Goal: Contribute content: Add original content to the website for others to see

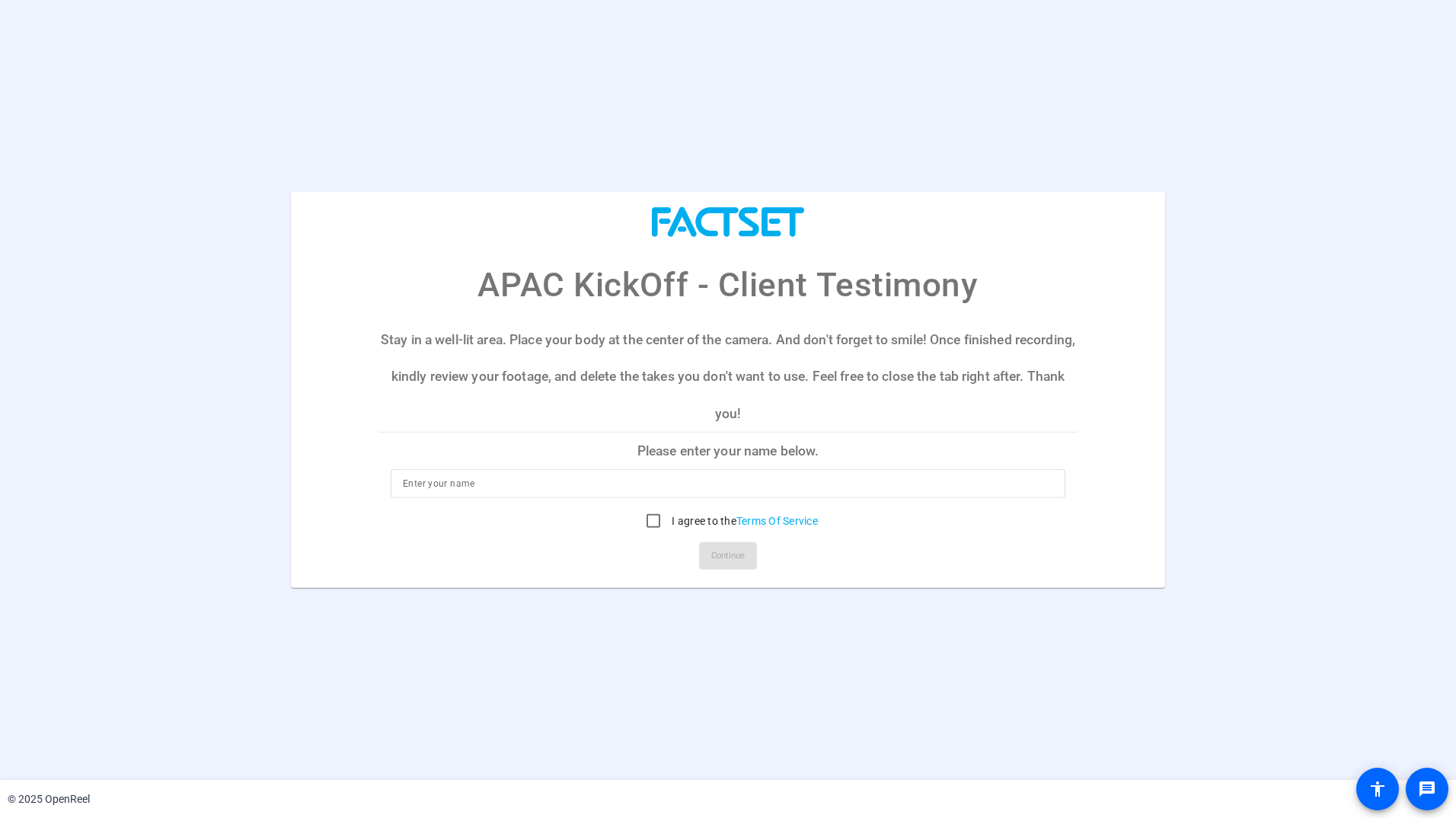
click at [736, 430] on p "Stay in a well-lit area. Place your body at the center of the camera. And don't…" at bounding box center [727, 377] width 699 height 111
click at [720, 454] on p "Please enter your name below." at bounding box center [727, 451] width 699 height 37
click at [701, 474] on div at bounding box center [727, 483] width 650 height 29
type input "Hemal Motta"
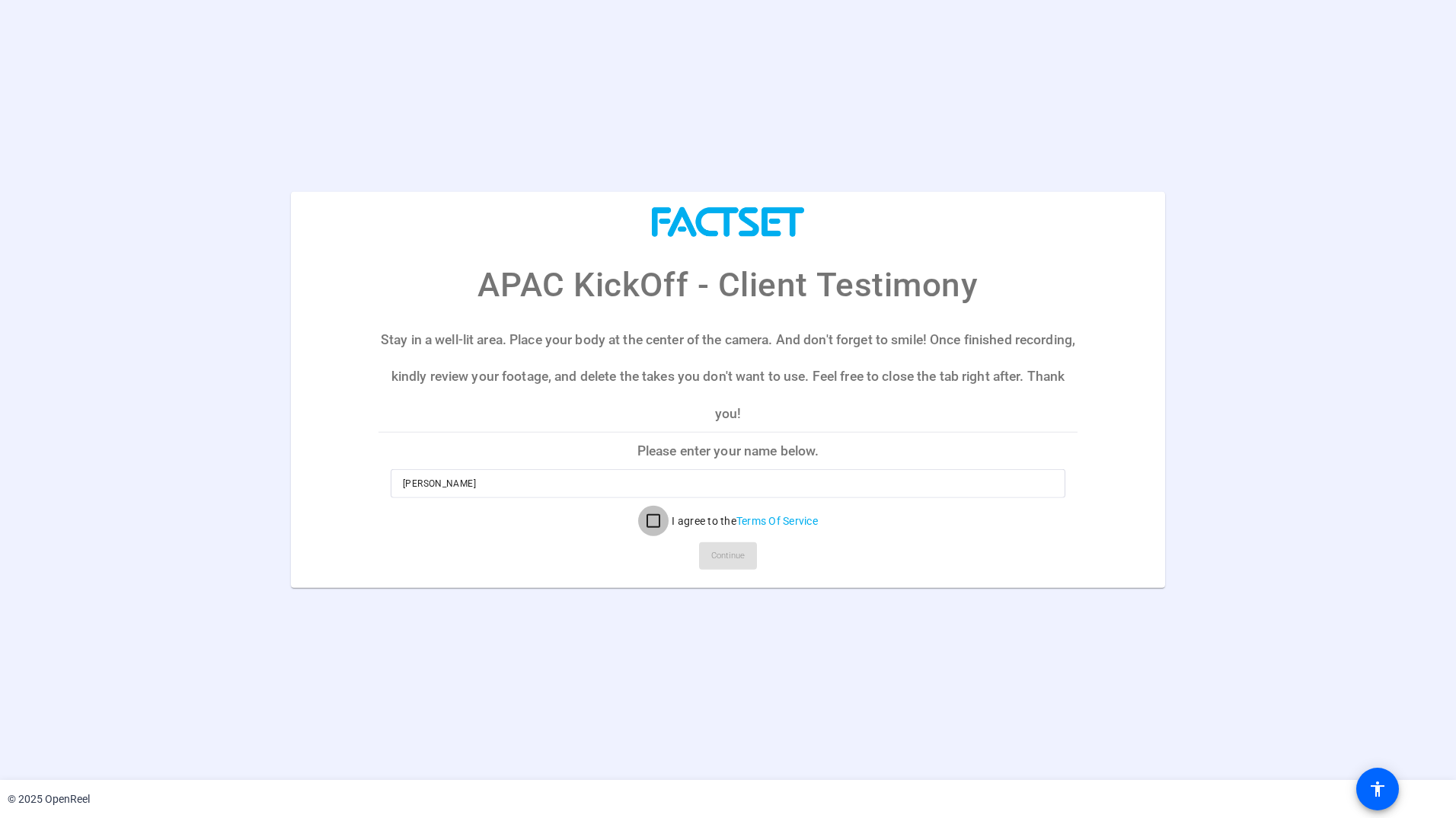
click at [657, 532] on input "I agree to the Terms Of Service" at bounding box center [653, 521] width 30 height 30
checkbox input "true"
click at [720, 558] on span "Continue" at bounding box center [728, 555] width 33 height 23
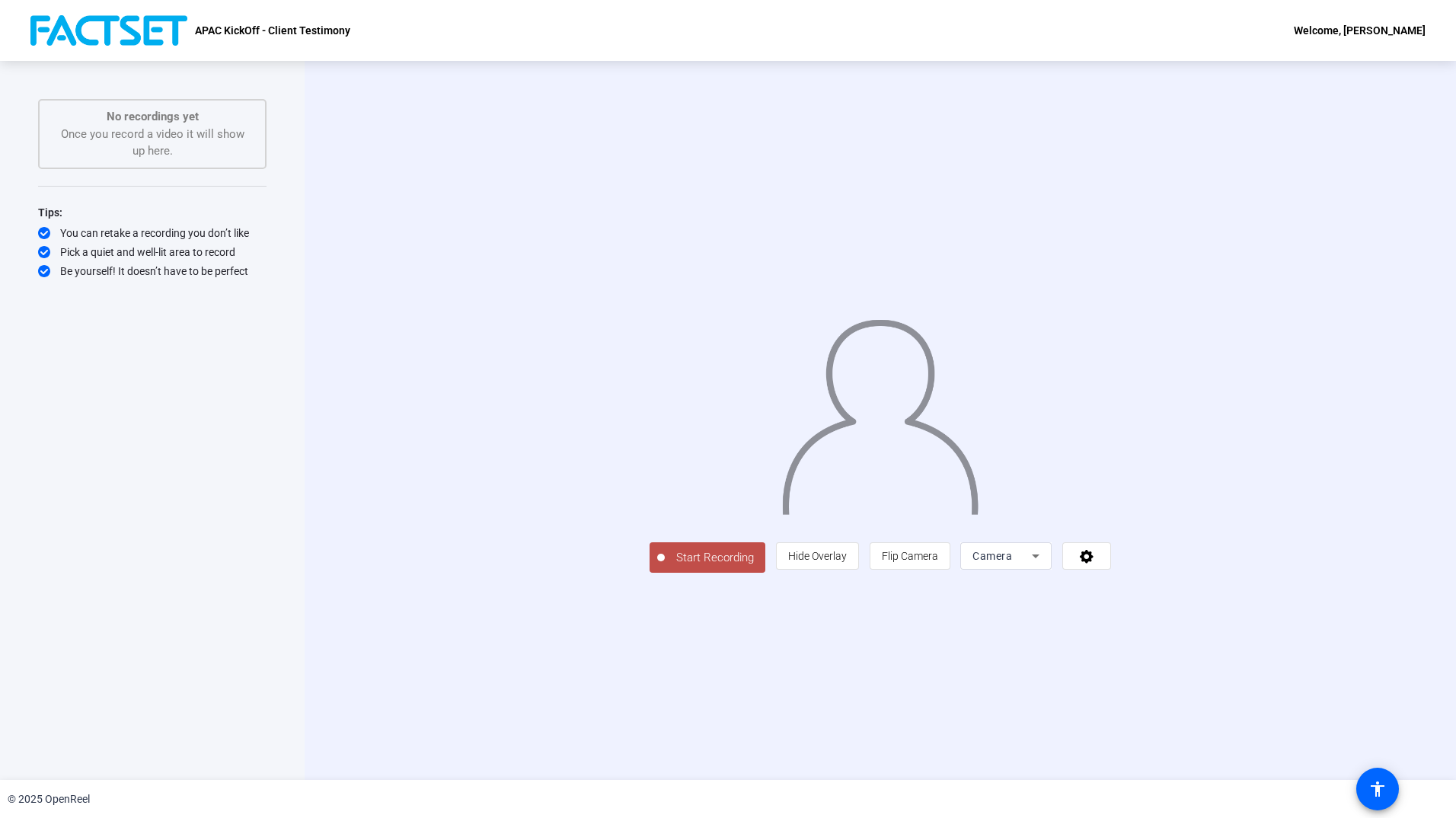
click at [886, 368] on img at bounding box center [880, 411] width 199 height 208
click at [664, 567] on span "Start Recording" at bounding box center [715, 558] width 100 height 18
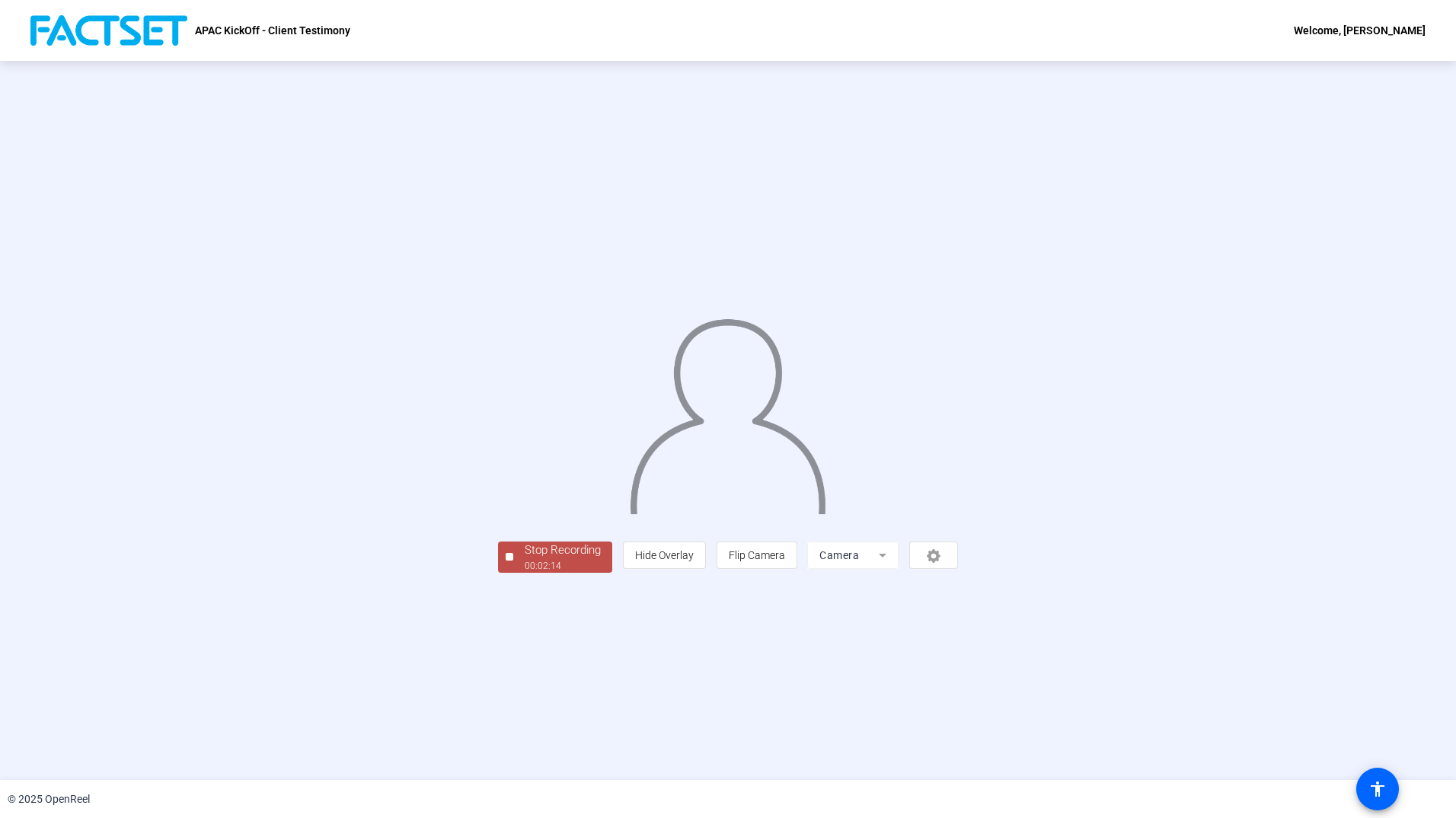
click at [525, 559] on div "Stop Recording" at bounding box center [562, 550] width 76 height 18
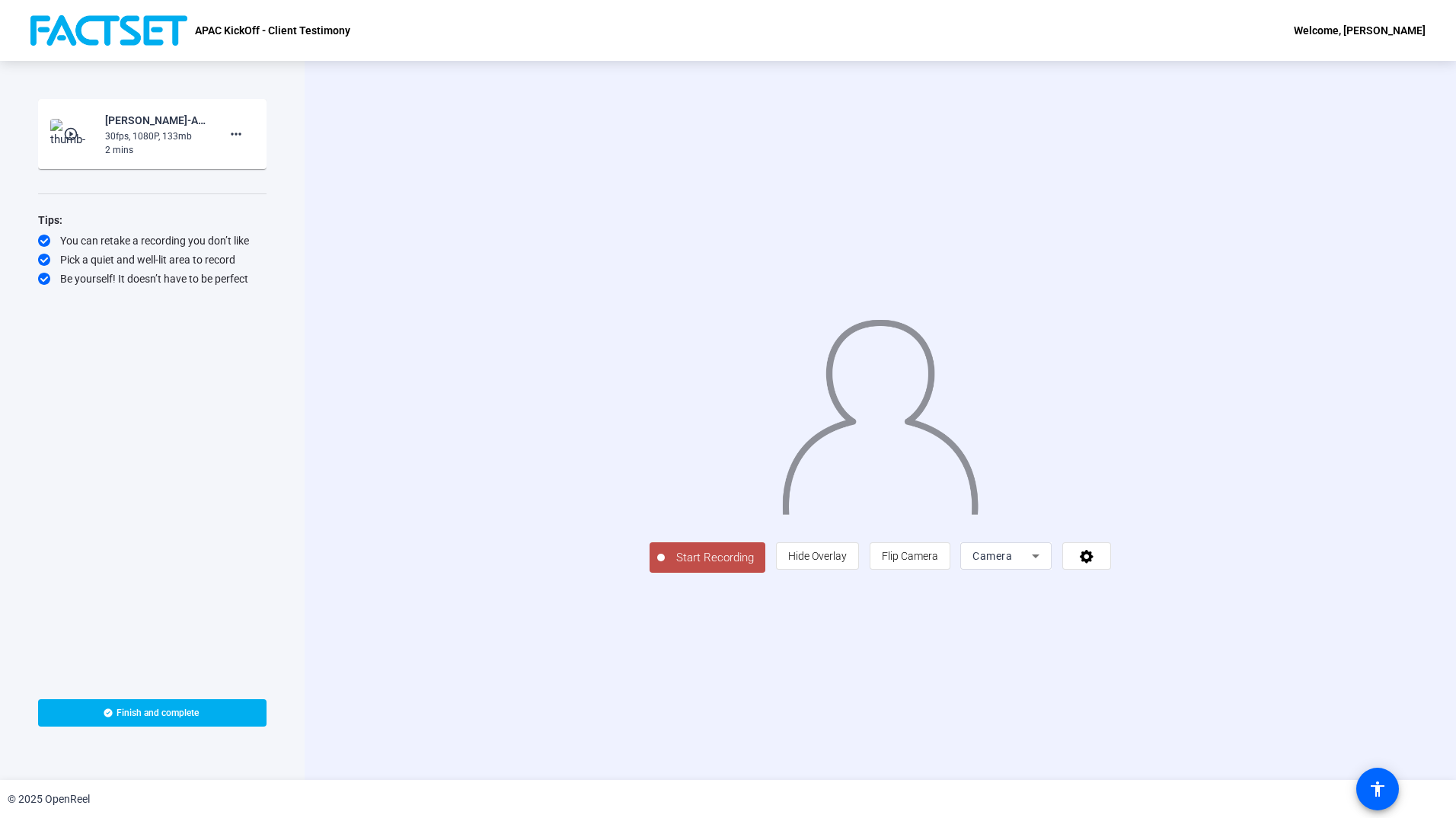
click at [180, 147] on div "2 mins" at bounding box center [156, 150] width 102 height 13
click at [230, 130] on mat-icon "more_horiz" at bounding box center [236, 134] width 18 height 18
click at [114, 146] on div at bounding box center [728, 409] width 1456 height 818
click at [69, 132] on mat-icon "play_circle_outline" at bounding box center [73, 134] width 18 height 15
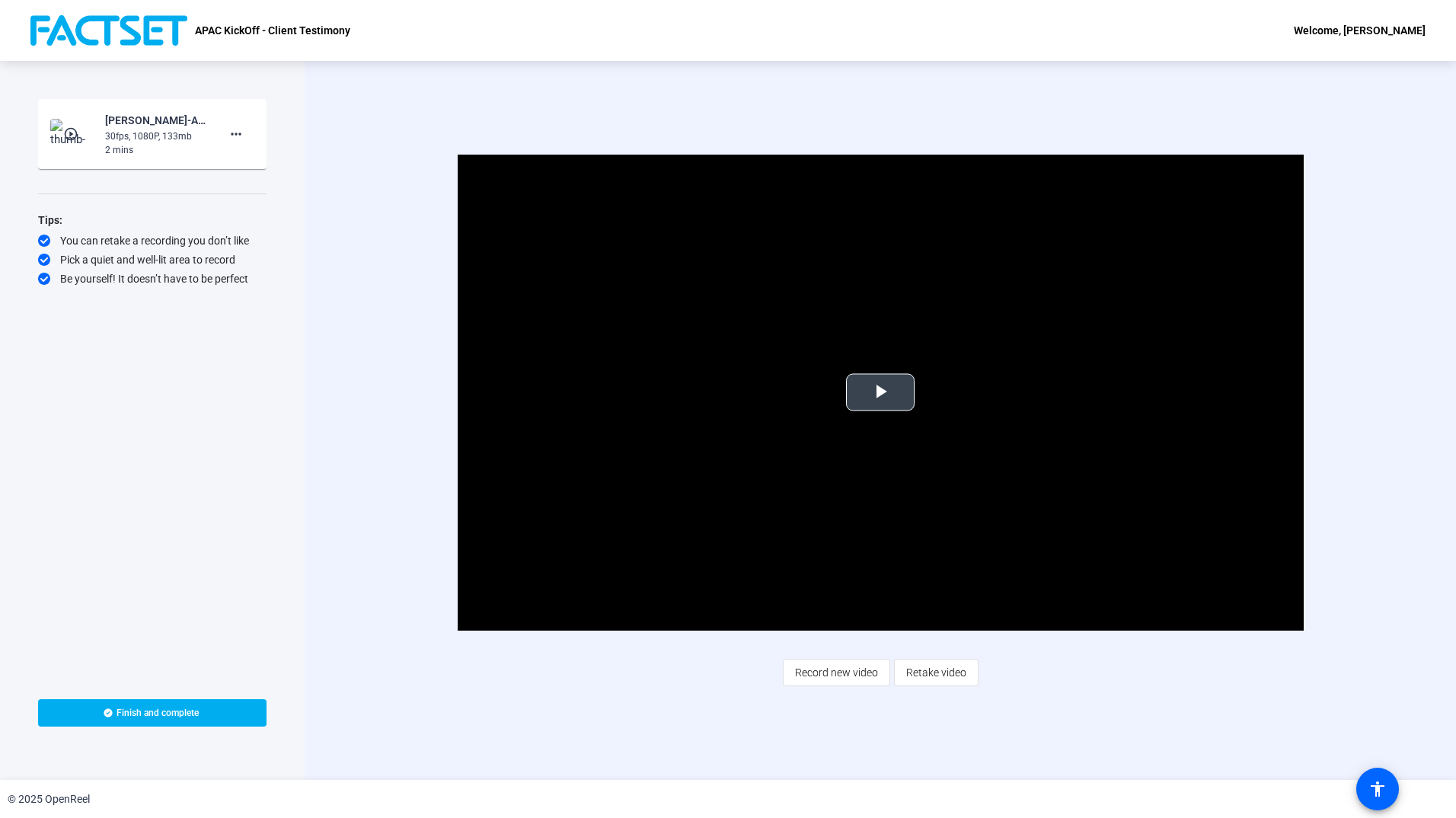
click at [880, 393] on span "Video Player" at bounding box center [880, 393] width 0 height 0
click at [26, 800] on div "© 2025 OpenReel" at bounding box center [49, 799] width 82 height 16
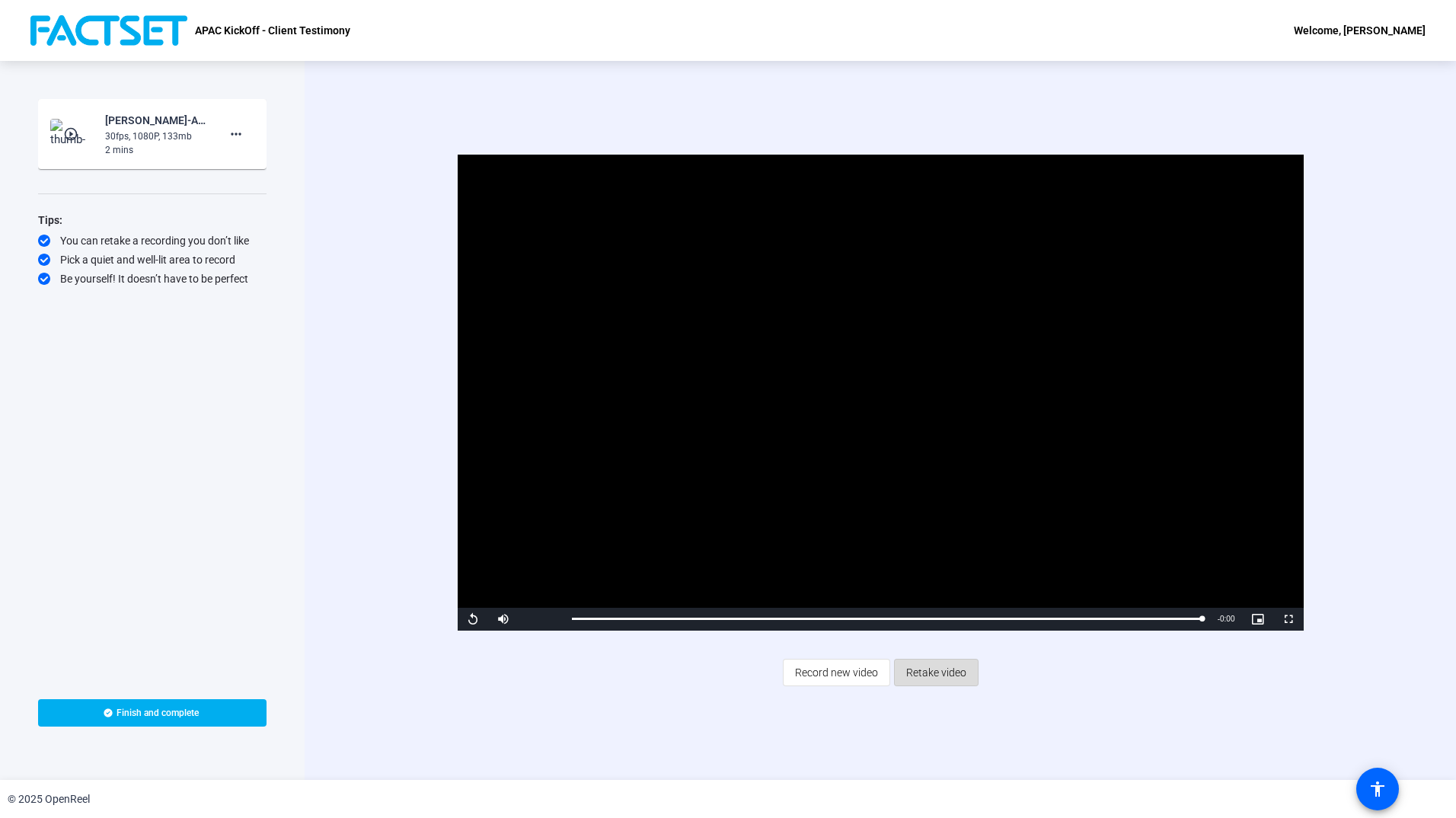
click at [941, 671] on span "Retake video" at bounding box center [936, 672] width 60 height 29
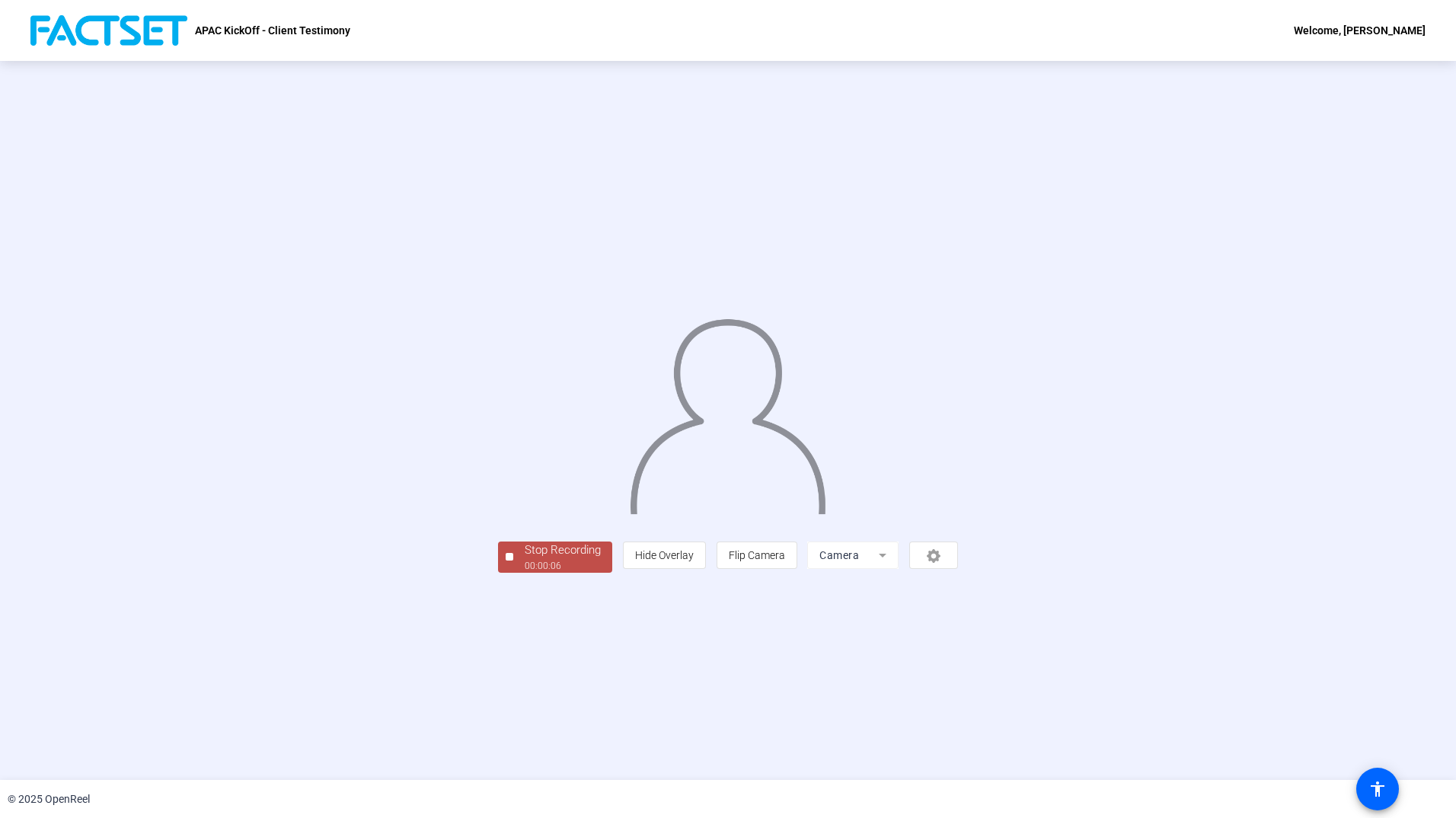
click at [498, 573] on button "Stop Recording 00:00:06" at bounding box center [555, 557] width 114 height 31
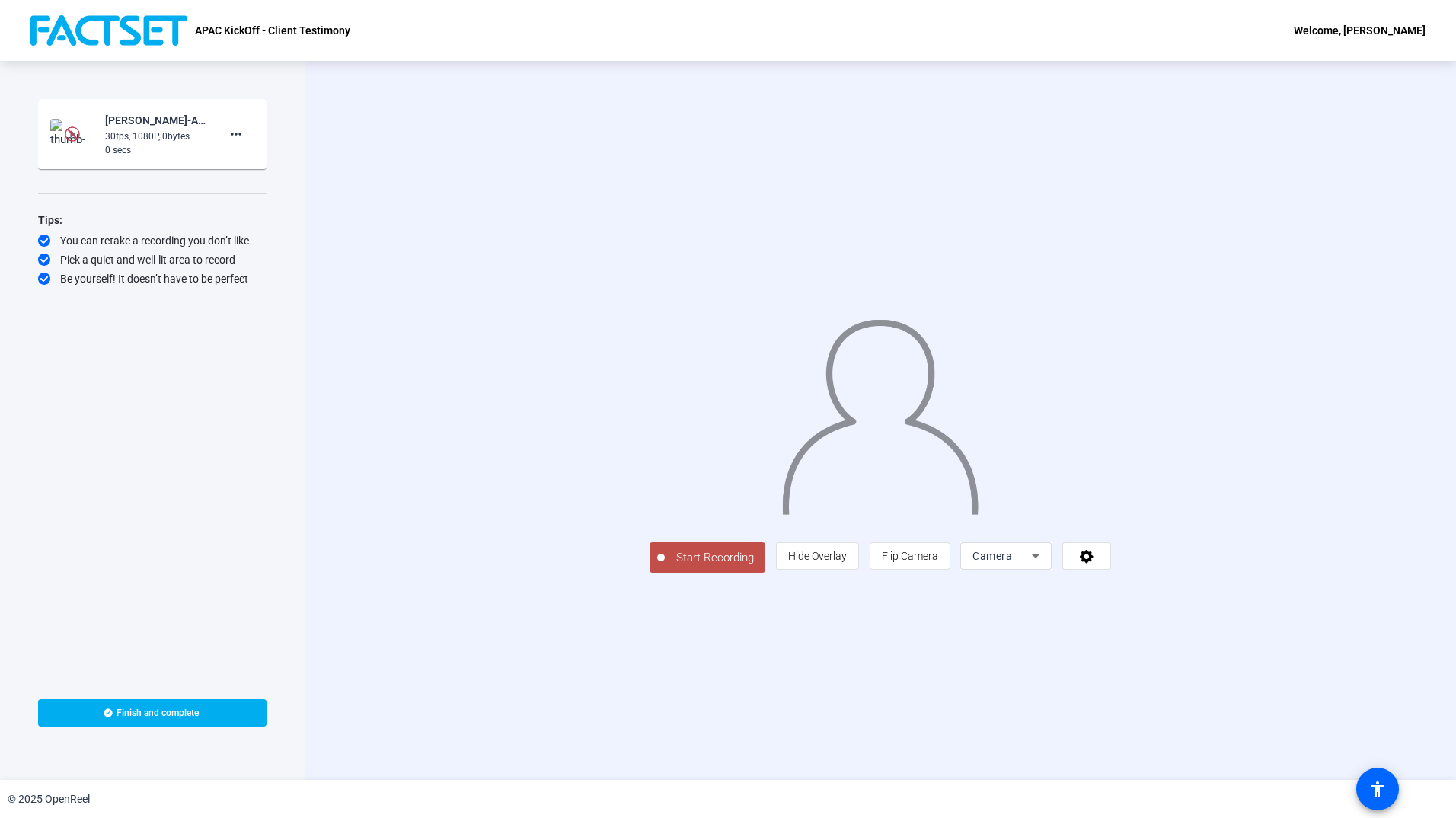
click at [664, 567] on span "Start Recording" at bounding box center [715, 558] width 100 height 18
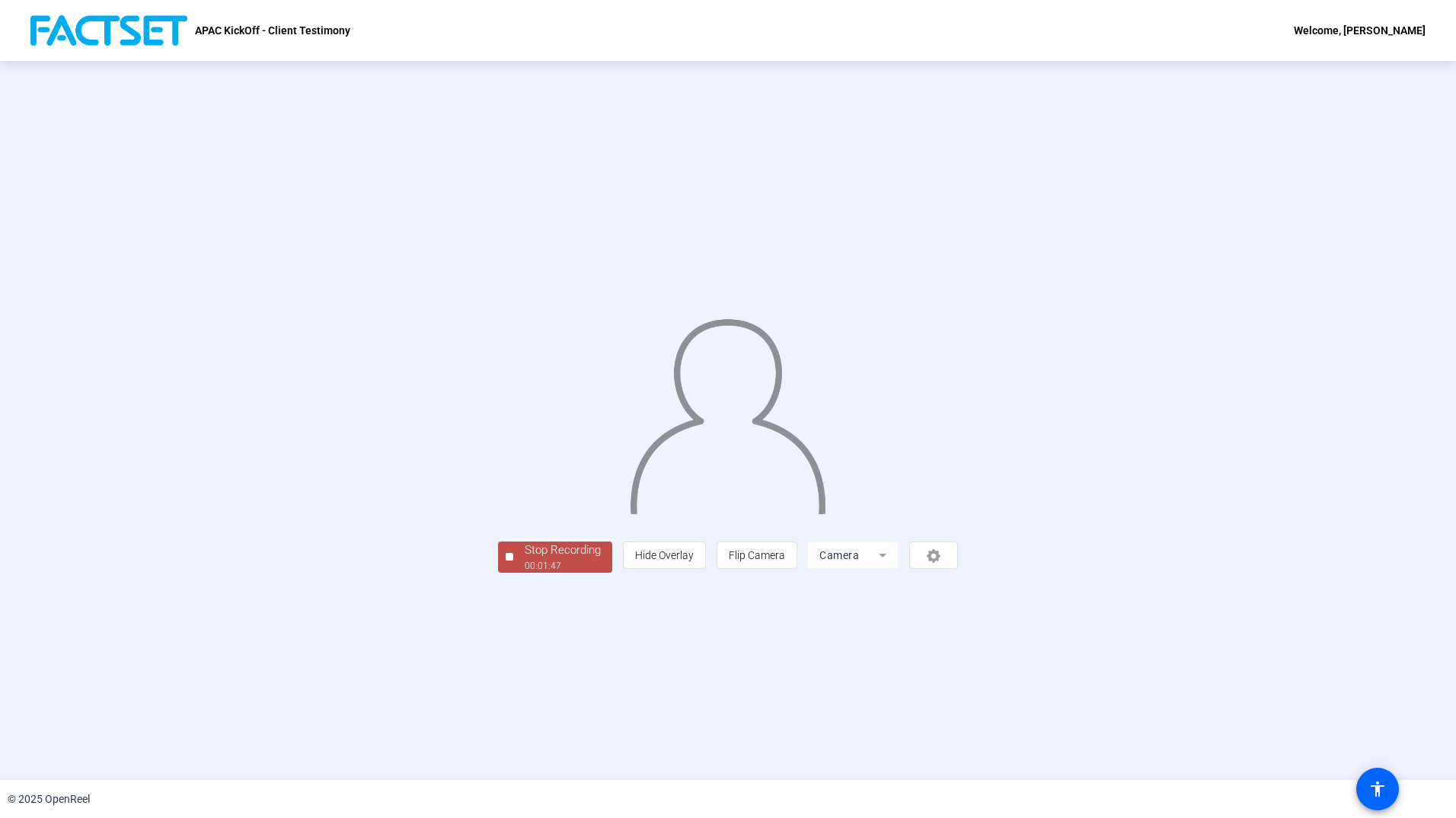
click at [525, 559] on div "Stop Recording" at bounding box center [562, 550] width 76 height 18
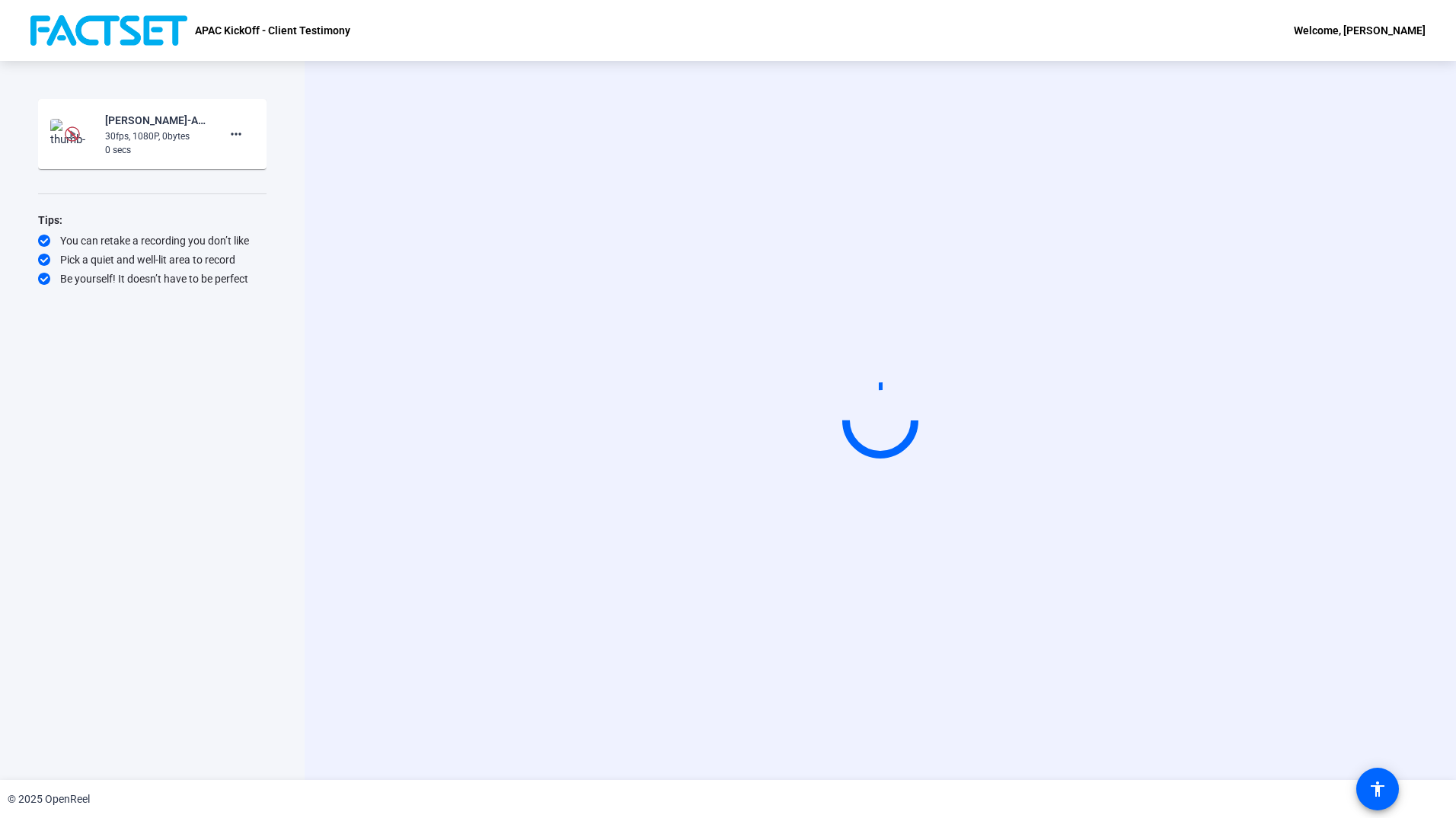
click at [847, 3] on div "APAC KickOff - Client Testimony Welcome, Hemal Motta" at bounding box center [728, 30] width 1456 height 61
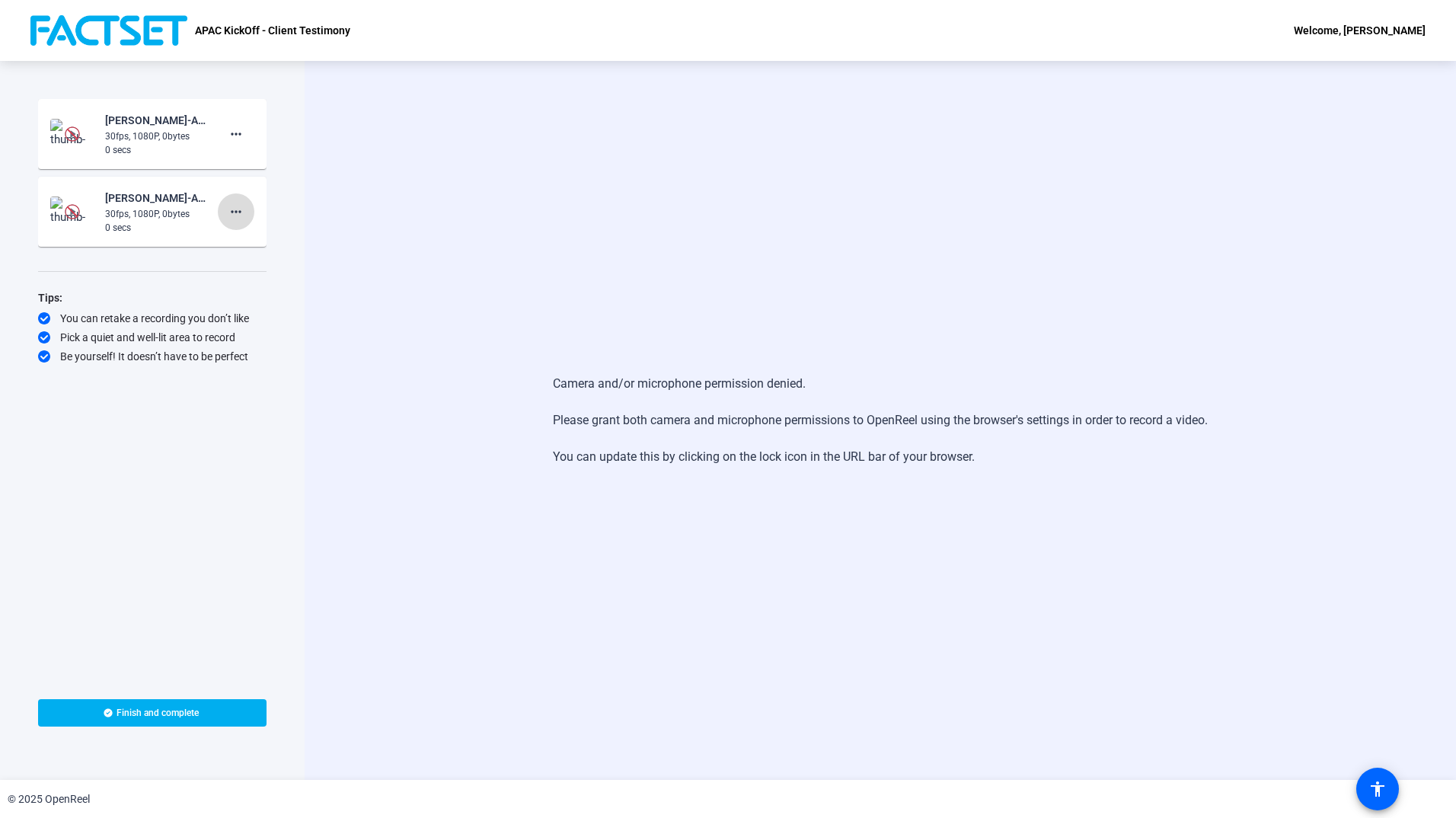
click at [238, 206] on mat-icon "more_horiz" at bounding box center [236, 212] width 18 height 18
click at [259, 246] on span "Delete clip" at bounding box center [260, 244] width 61 height 18
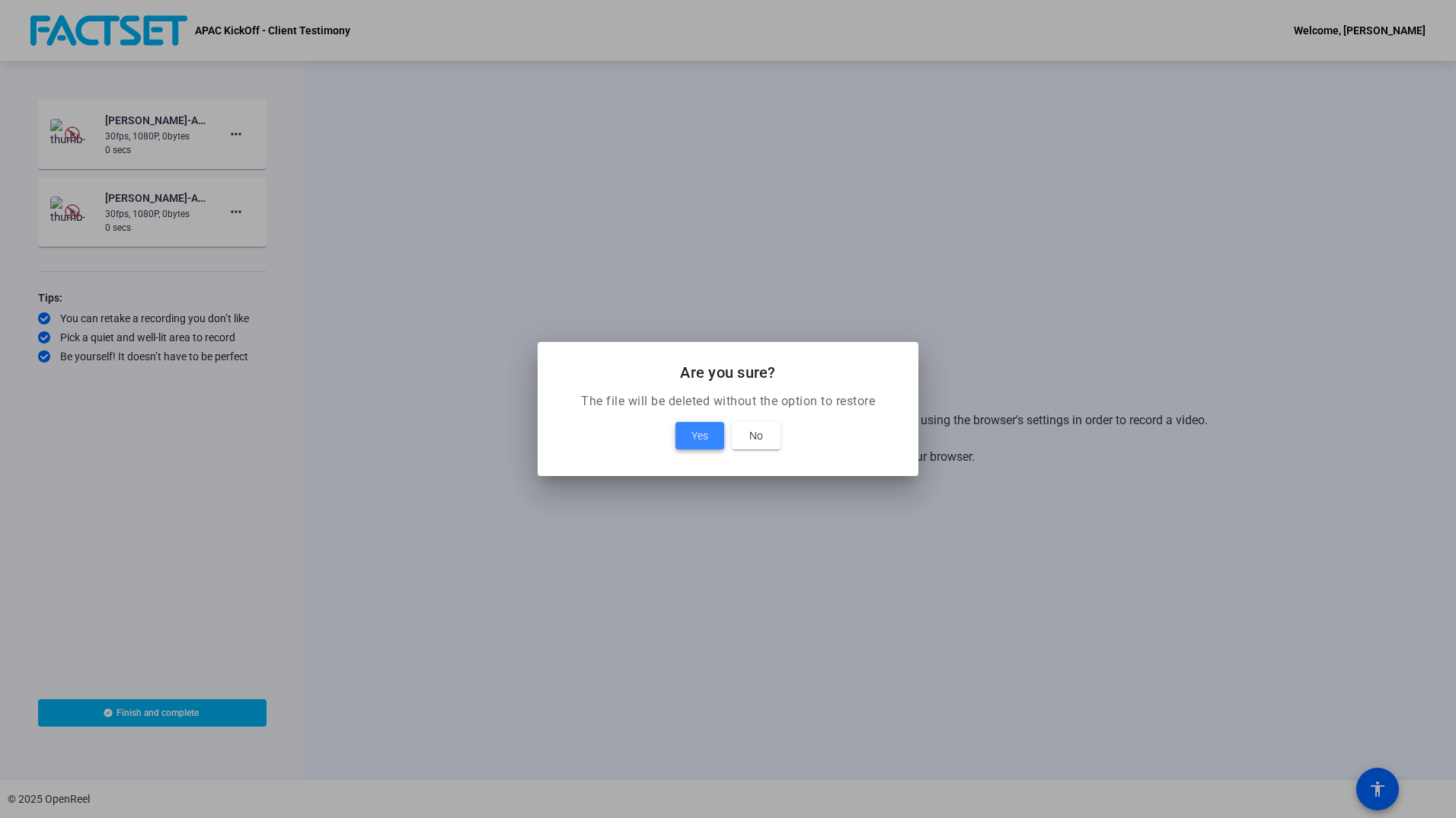
click at [705, 436] on span "Yes" at bounding box center [700, 435] width 17 height 18
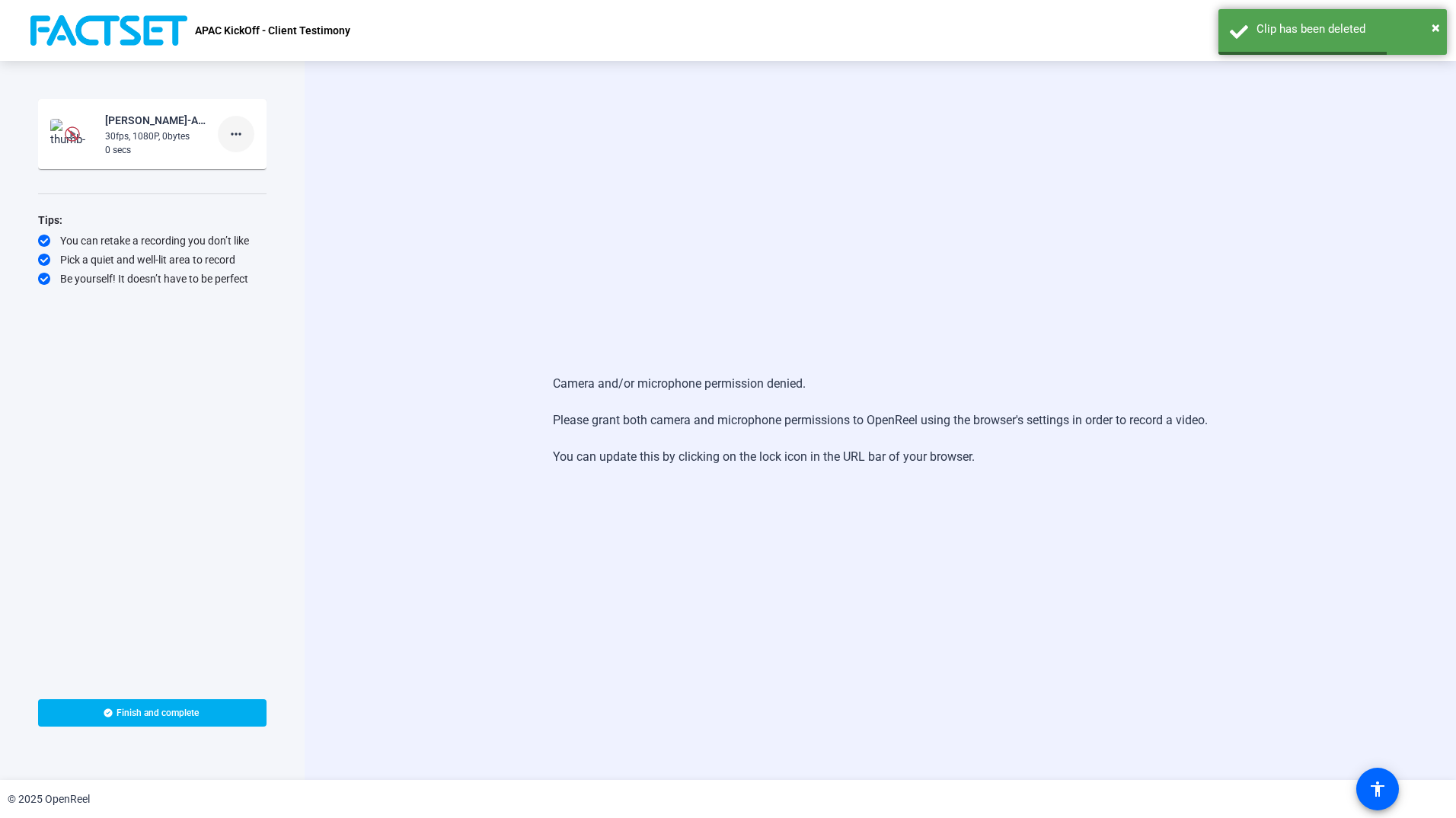
click at [237, 133] on mat-icon "more_horiz" at bounding box center [236, 134] width 18 height 18
click at [254, 167] on span "Delete clip" at bounding box center [260, 166] width 61 height 18
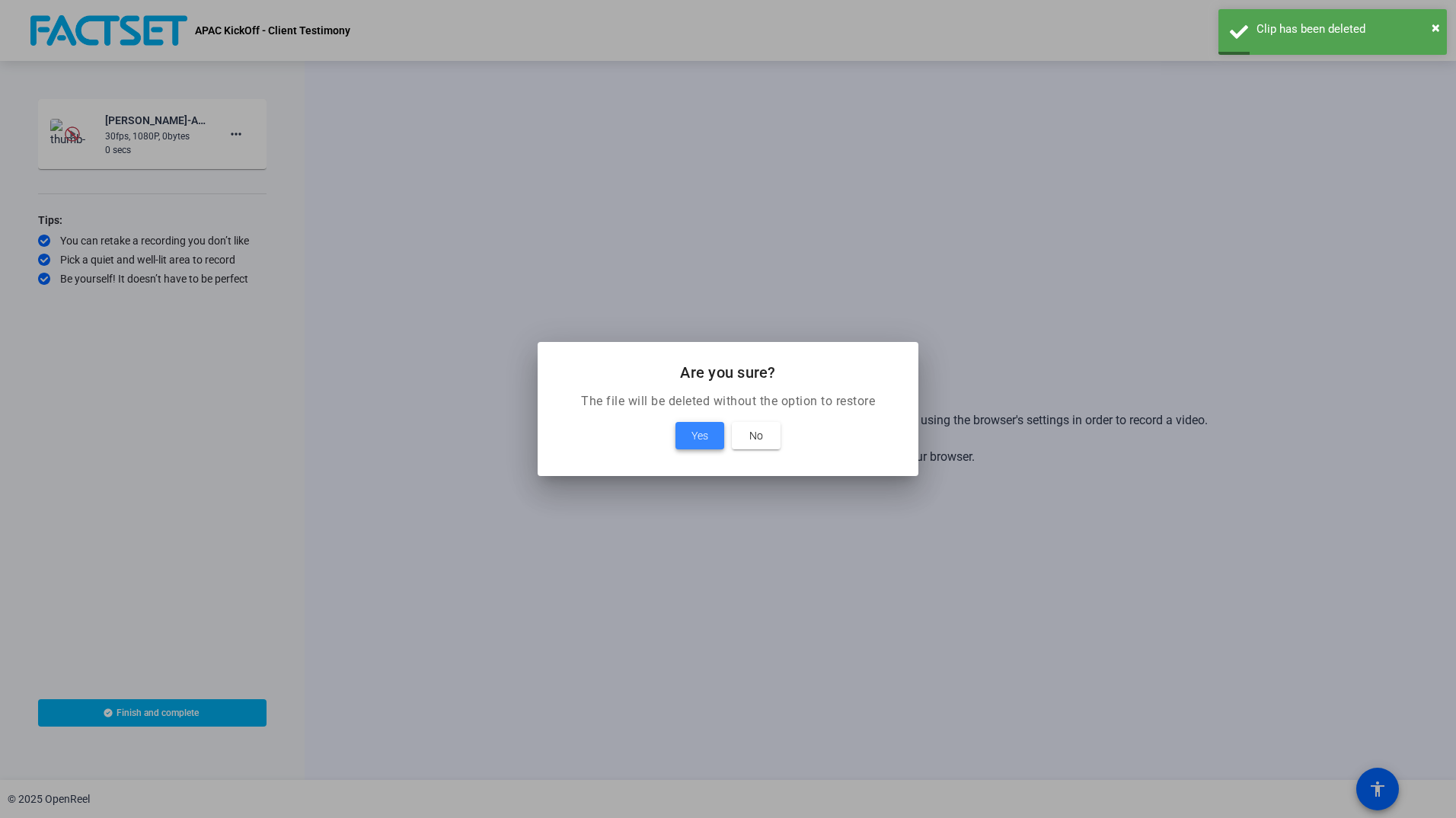
click at [700, 435] on span "Yes" at bounding box center [700, 435] width 17 height 18
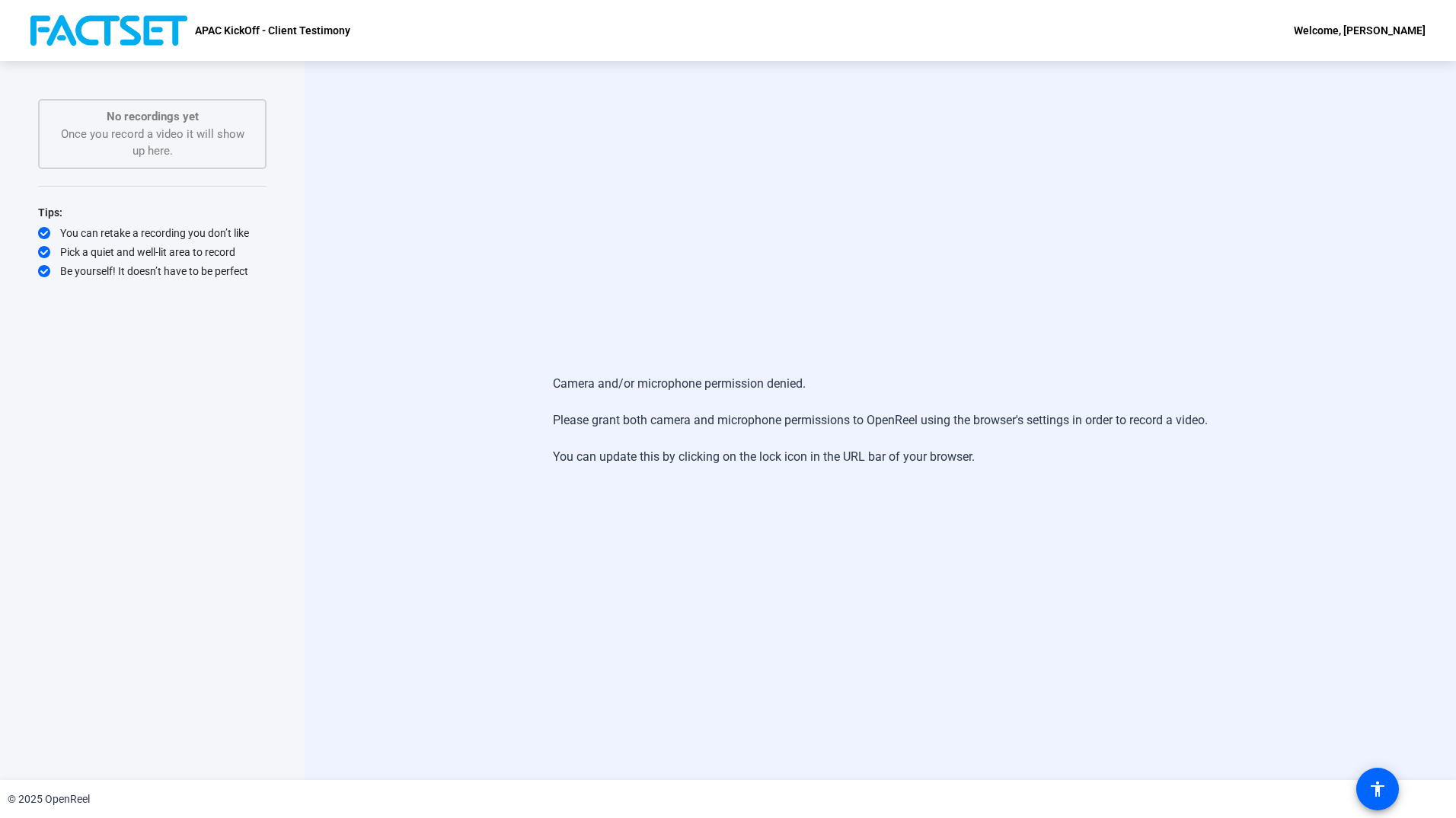
click at [1338, 98] on div "Camera and/or microphone permission denied. Please grant both camera and microp…" at bounding box center [880, 420] width 1151 height 719
